Goal: Task Accomplishment & Management: Use online tool/utility

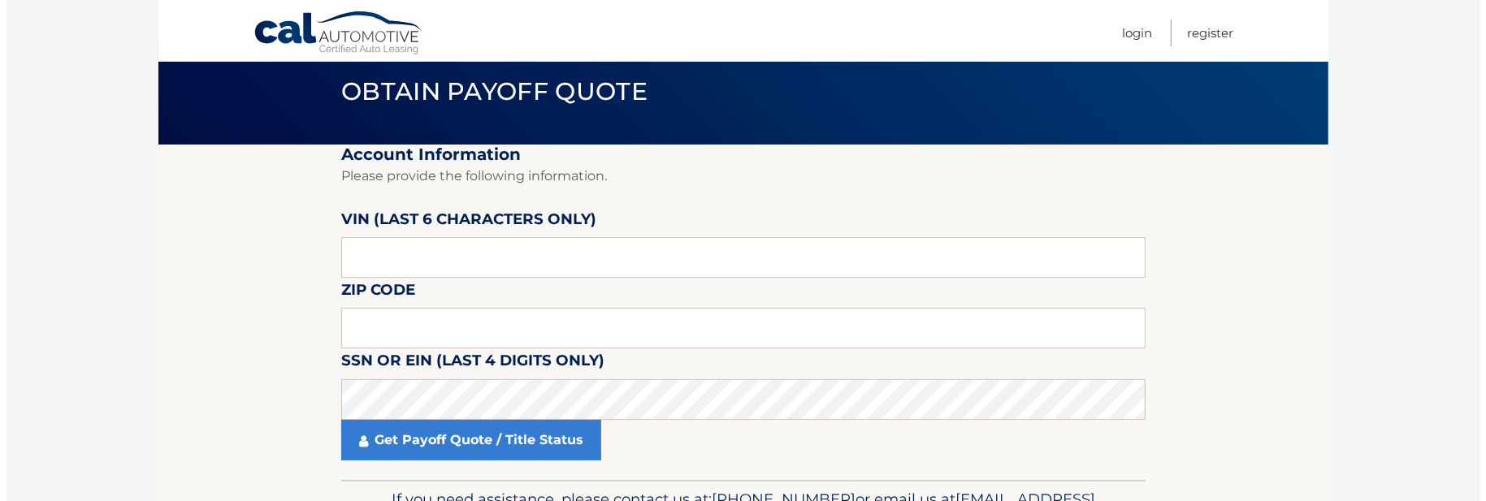
scroll to position [81, 0]
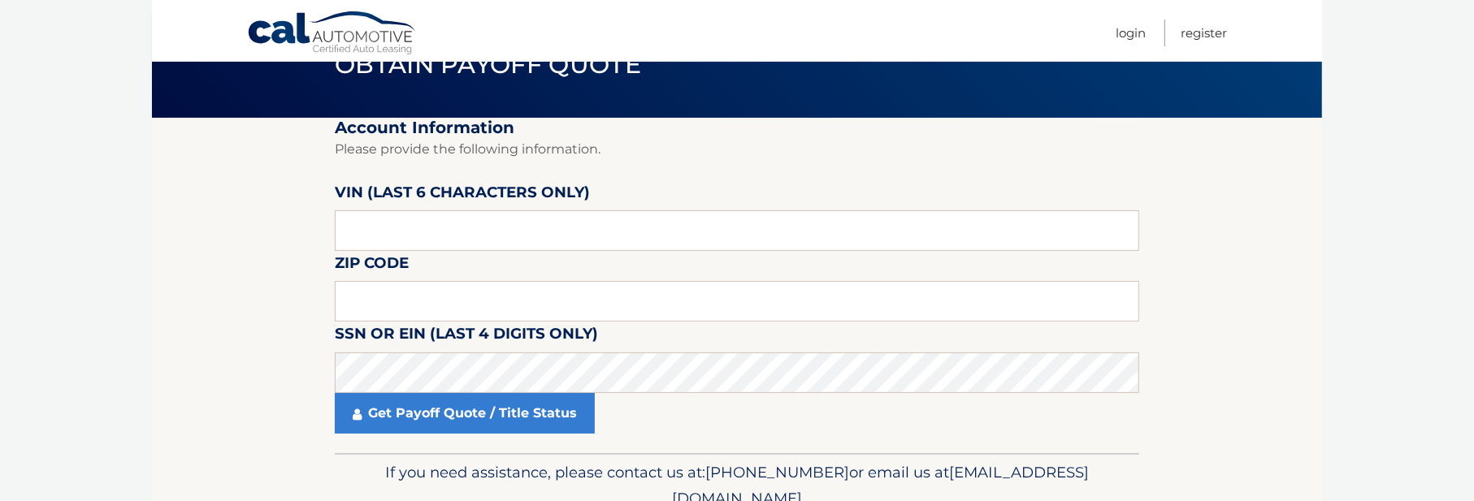
drag, startPoint x: 162, startPoint y: 195, endPoint x: 150, endPoint y: 115, distance: 81.3
click at [164, 193] on section "Account Information Please provide the following information. [PERSON_NAME] (la…" at bounding box center [737, 286] width 1170 height 336
click at [370, 227] on input "text" at bounding box center [737, 230] width 804 height 41
drag, startPoint x: 364, startPoint y: 231, endPoint x: 341, endPoint y: 235, distance: 23.1
click at [341, 235] on input "text" at bounding box center [737, 230] width 804 height 41
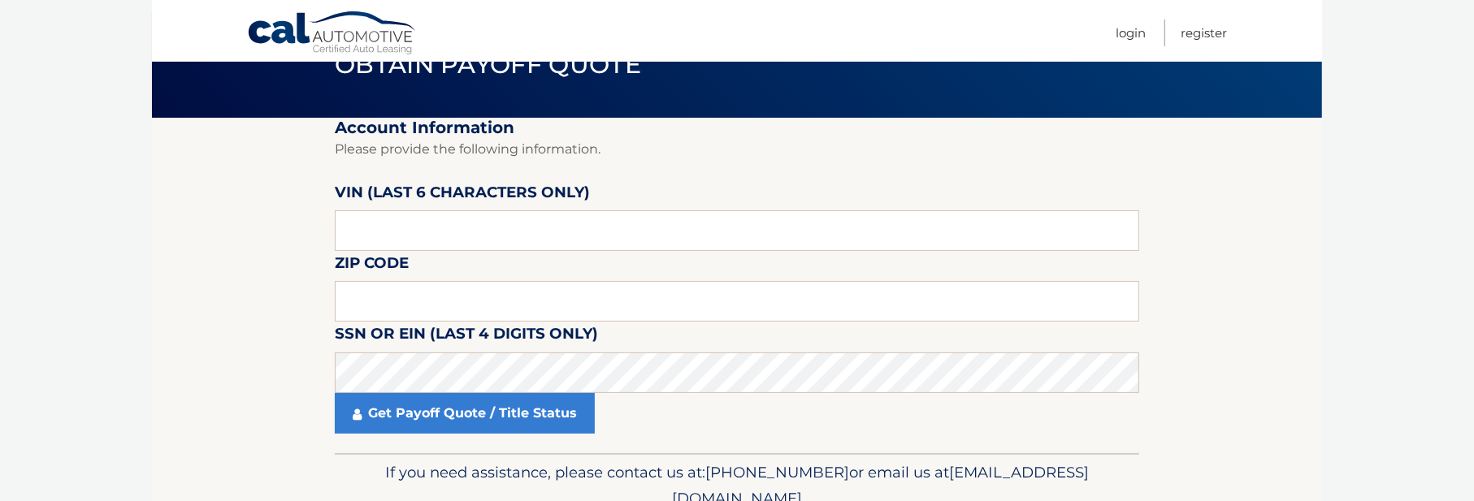
drag, startPoint x: 262, startPoint y: 251, endPoint x: 361, endPoint y: 315, distance: 118.1
click at [264, 251] on section "Account Information Please provide the following information. VIN (last 6 chara…" at bounding box center [737, 286] width 1170 height 336
click at [378, 308] on input "text" at bounding box center [737, 301] width 804 height 41
type input "33496"
click at [706, 312] on input "33496" at bounding box center [737, 301] width 804 height 41
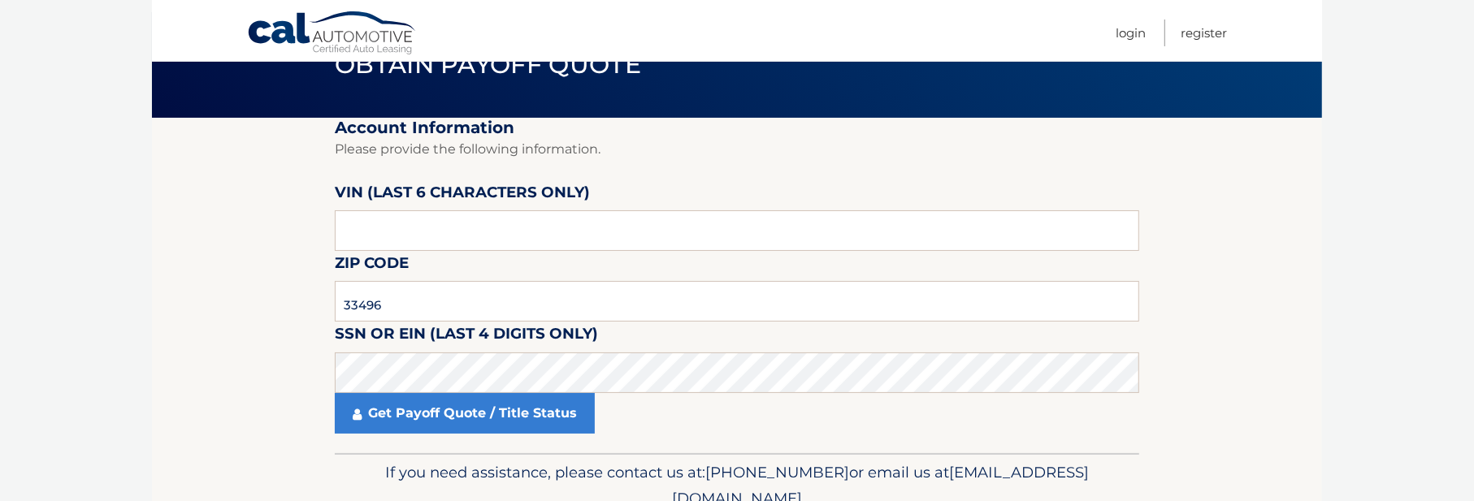
click at [262, 335] on section "Account Information Please provide the following information. VIN (last 6 chara…" at bounding box center [737, 286] width 1170 height 336
click at [283, 357] on section "Account Information Please provide the following information. VIN (last 6 chara…" at bounding box center [737, 286] width 1170 height 336
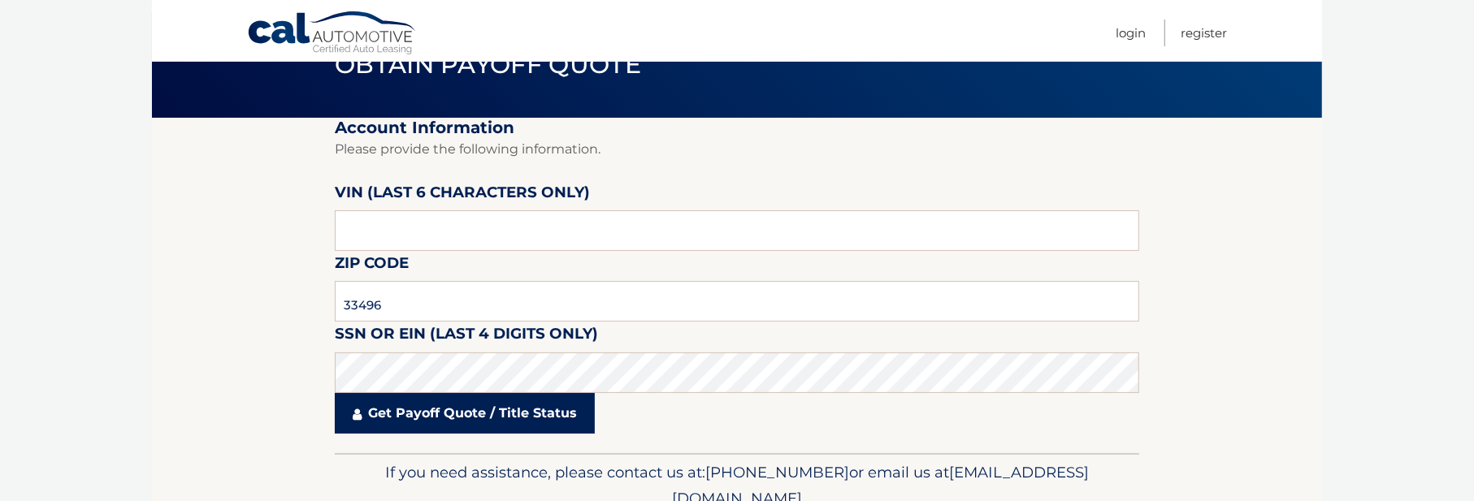
click at [496, 413] on link "Get Payoff Quote / Title Status" at bounding box center [465, 413] width 260 height 41
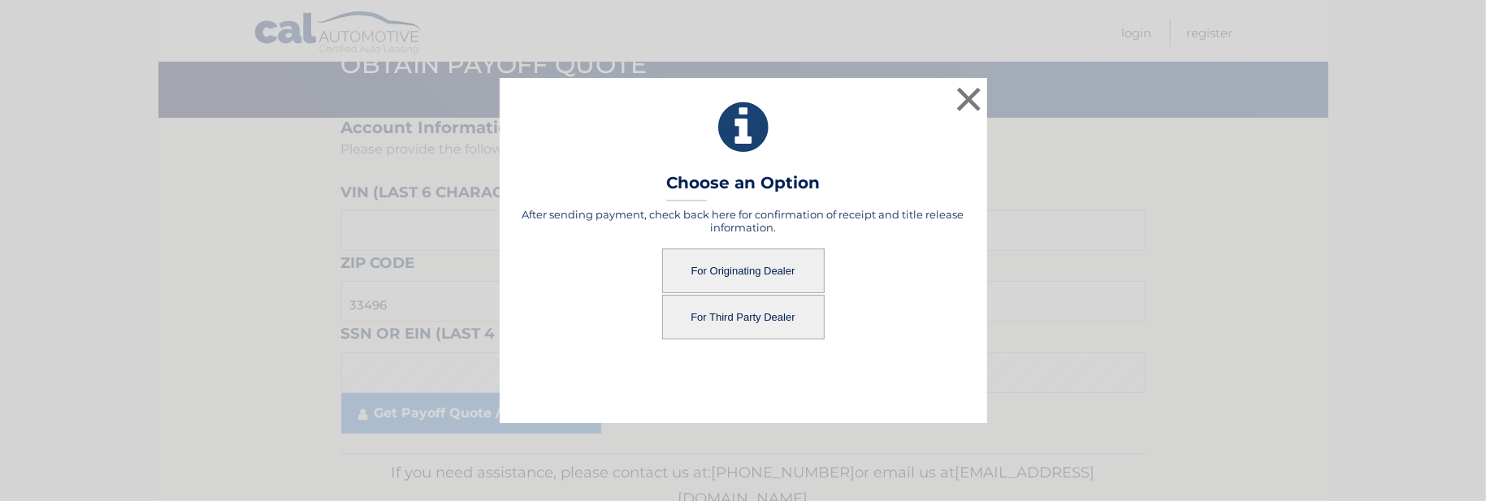
click at [724, 265] on button "For Originating Dealer" at bounding box center [743, 271] width 162 height 45
click at [725, 275] on button "For Originating Dealer" at bounding box center [743, 271] width 162 height 45
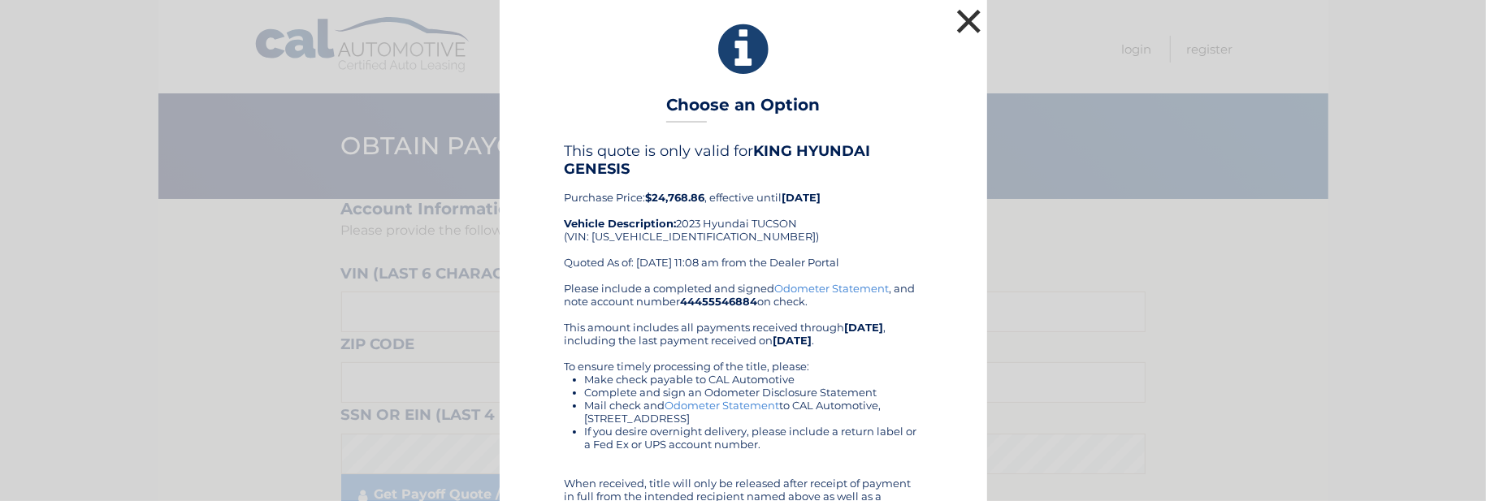
click at [967, 20] on button "×" at bounding box center [969, 21] width 32 height 32
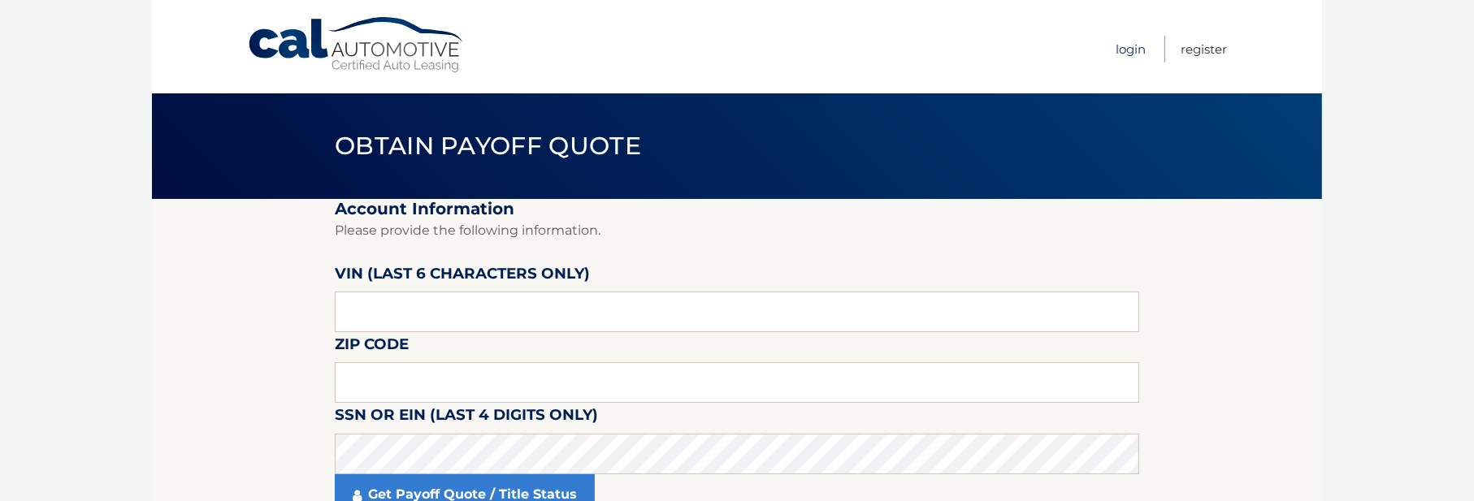
click at [1137, 50] on link "Login" at bounding box center [1130, 49] width 30 height 27
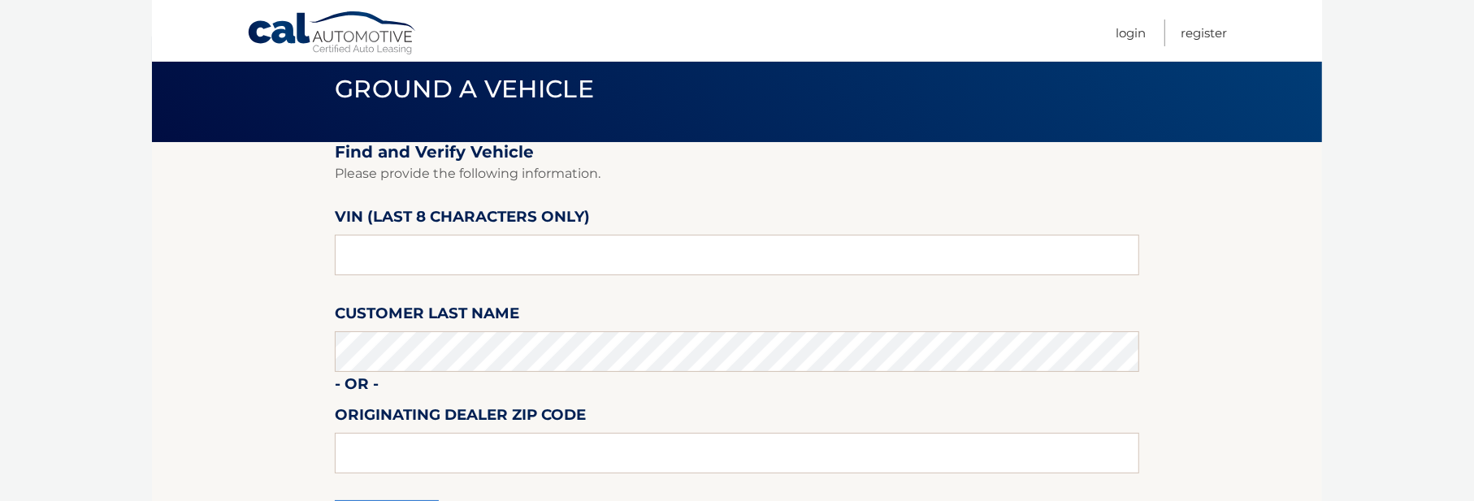
scroll to position [81, 0]
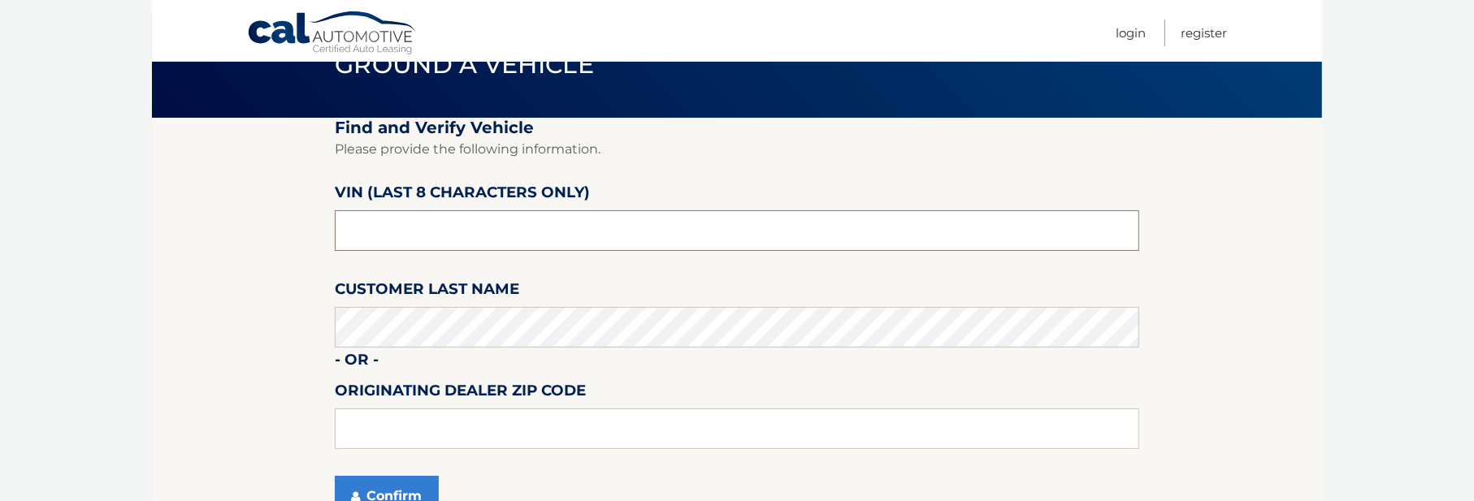
click at [375, 239] on input "text" at bounding box center [737, 230] width 804 height 41
type input "PH243751"
click at [414, 494] on button "Confirm" at bounding box center [387, 496] width 104 height 41
